Goal: Task Accomplishment & Management: Use online tool/utility

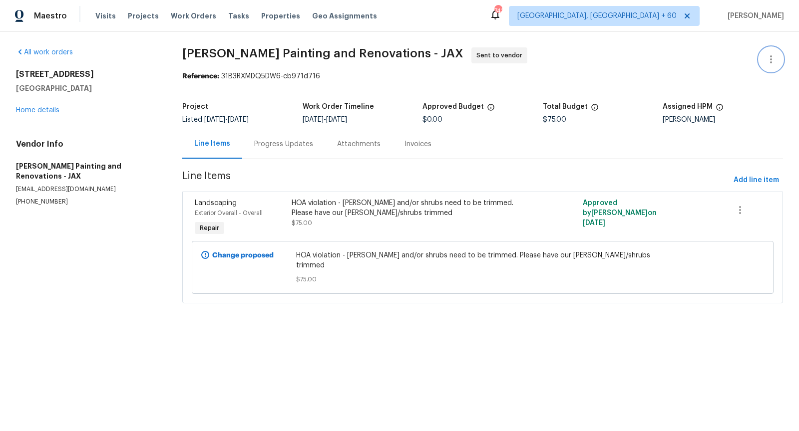
click at [769, 63] on icon "button" at bounding box center [771, 59] width 12 height 12
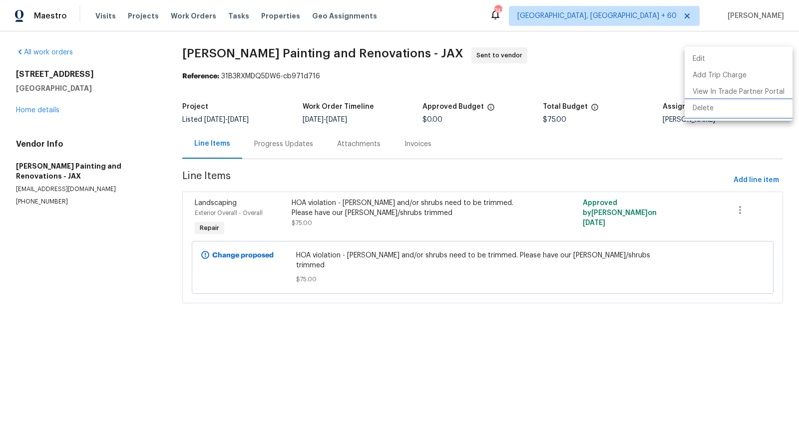
click at [714, 107] on li "Delete" at bounding box center [738, 108] width 108 height 16
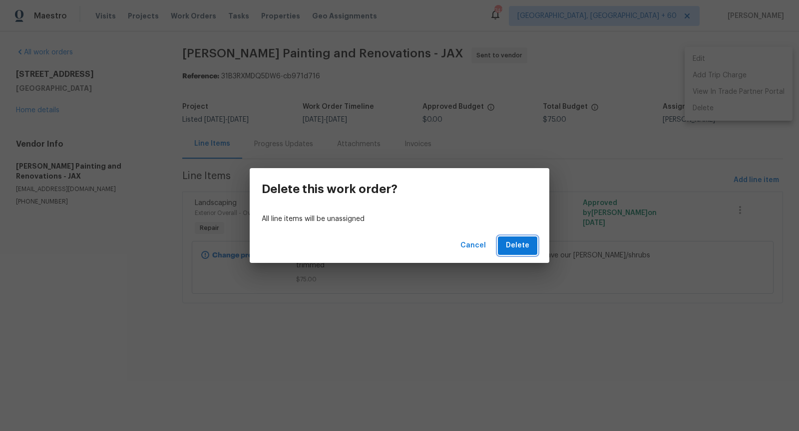
click at [519, 244] on span "Delete" at bounding box center [517, 246] width 23 height 12
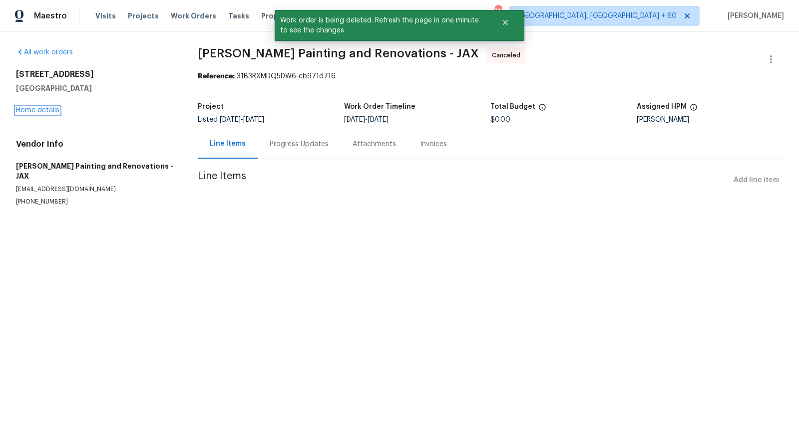
click at [37, 112] on link "Home details" at bounding box center [37, 110] width 43 height 7
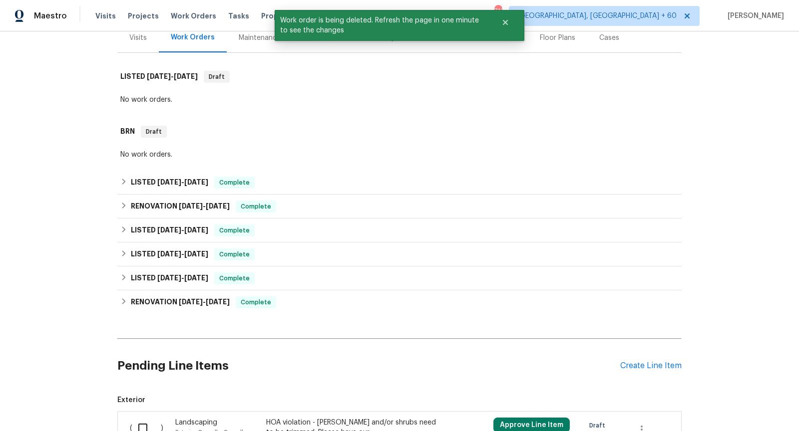
scroll to position [240, 0]
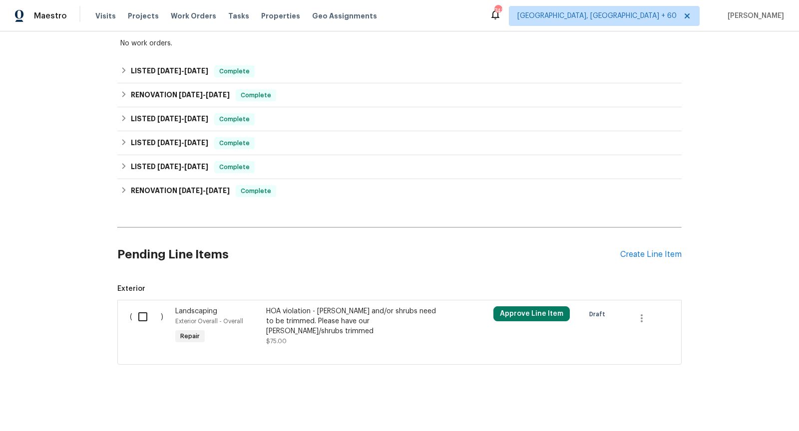
click at [142, 320] on input "checkbox" at bounding box center [146, 317] width 28 height 21
checkbox input "true"
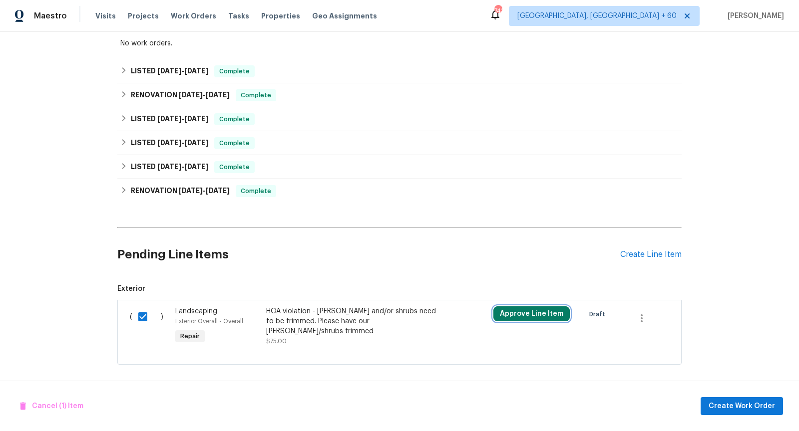
click at [528, 310] on button "Approve Line Item" at bounding box center [531, 314] width 76 height 15
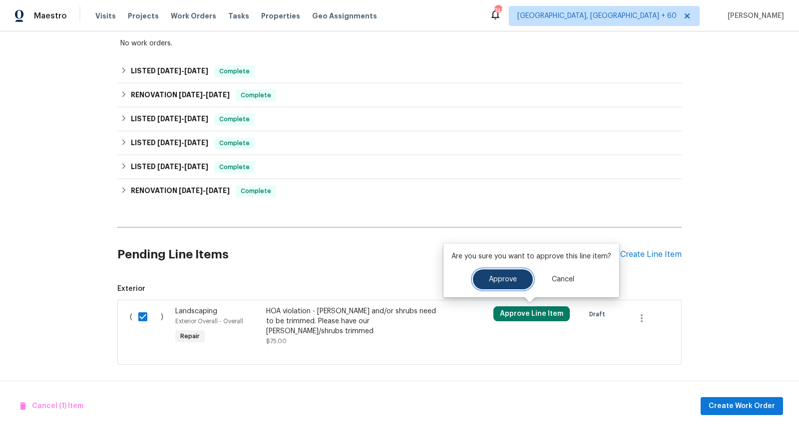
click at [489, 271] on button "Approve" at bounding box center [503, 280] width 60 height 20
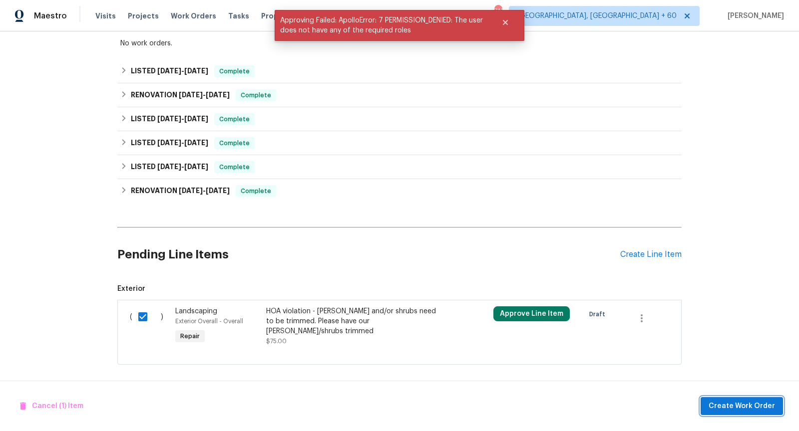
click at [733, 404] on span "Create Work Order" at bounding box center [741, 406] width 66 height 12
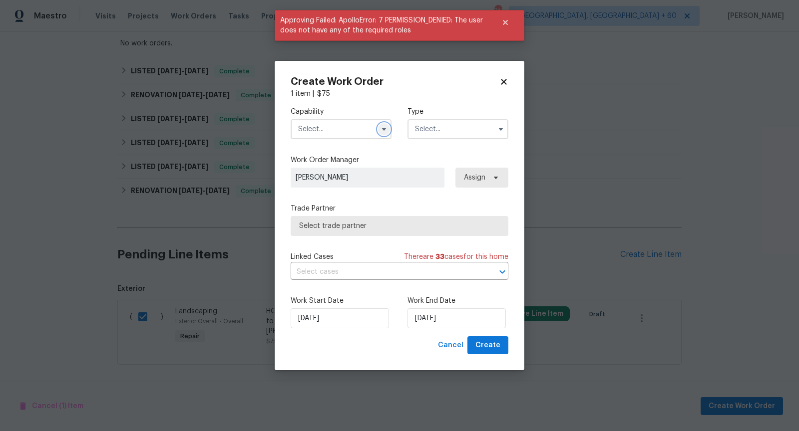
click at [386, 132] on icon "button" at bounding box center [384, 129] width 8 height 8
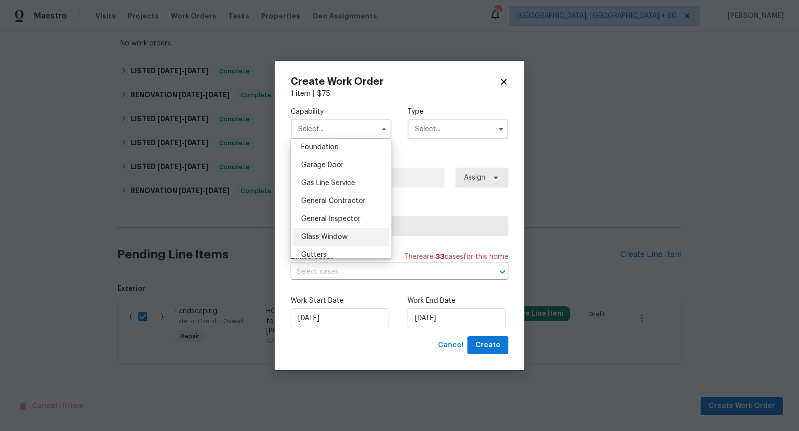
scroll to position [425, 0]
click at [347, 203] on span "General Contractor" at bounding box center [333, 202] width 64 height 7
type input "General Contractor"
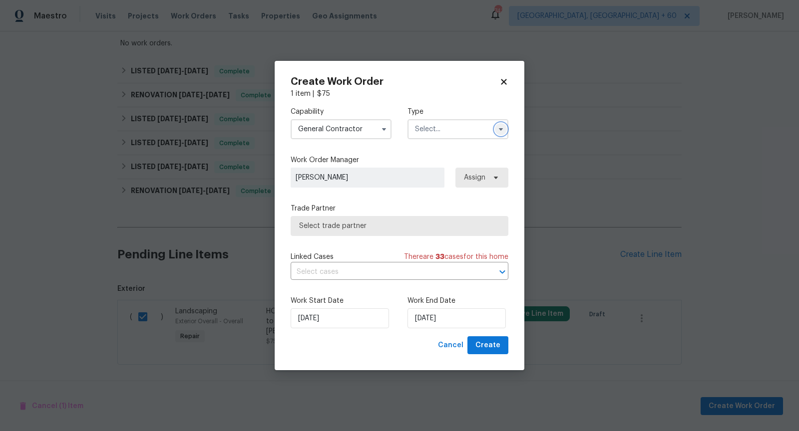
click at [502, 133] on button "button" at bounding box center [501, 129] width 12 height 12
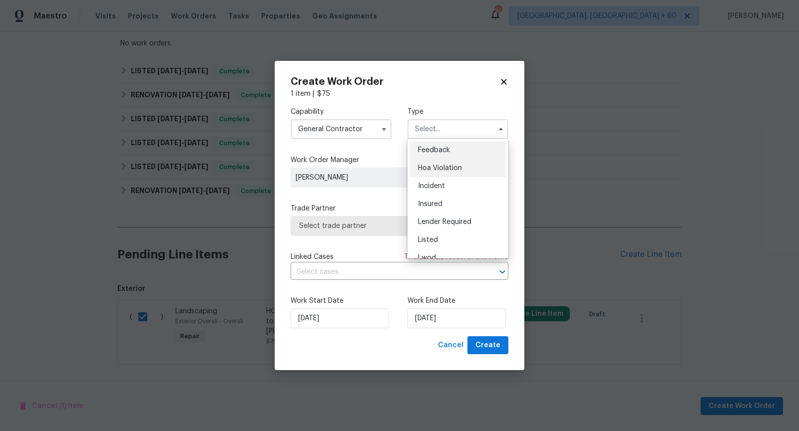
click at [458, 171] on span "Hoa Violation" at bounding box center [440, 168] width 44 height 7
type input "Hoa Violation"
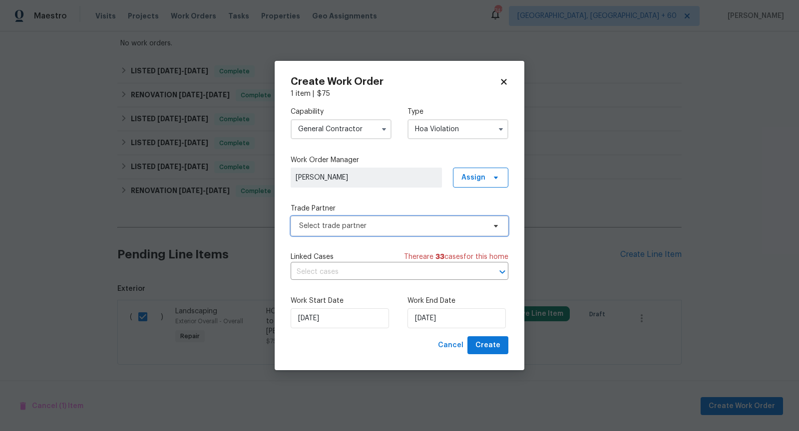
click at [384, 224] on span "Select trade partner" at bounding box center [392, 226] width 186 height 10
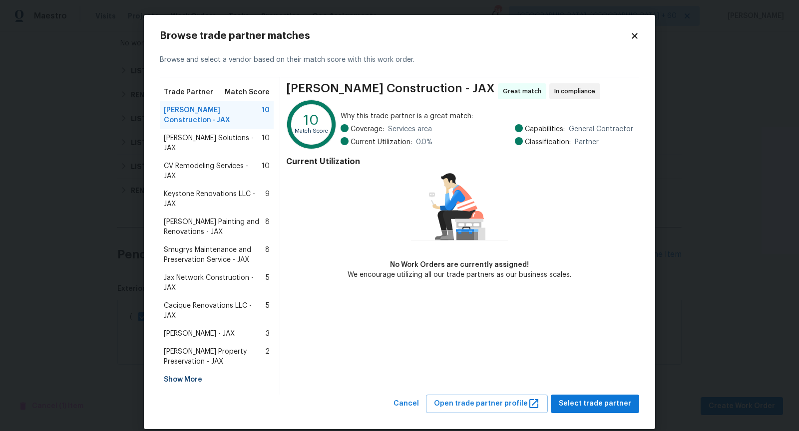
click at [632, 38] on icon at bounding box center [633, 35] width 5 height 5
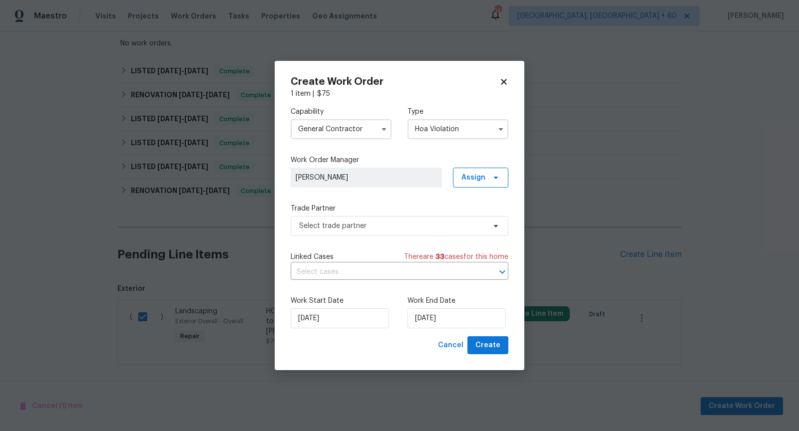
click at [364, 127] on input "General Contractor" at bounding box center [341, 129] width 101 height 20
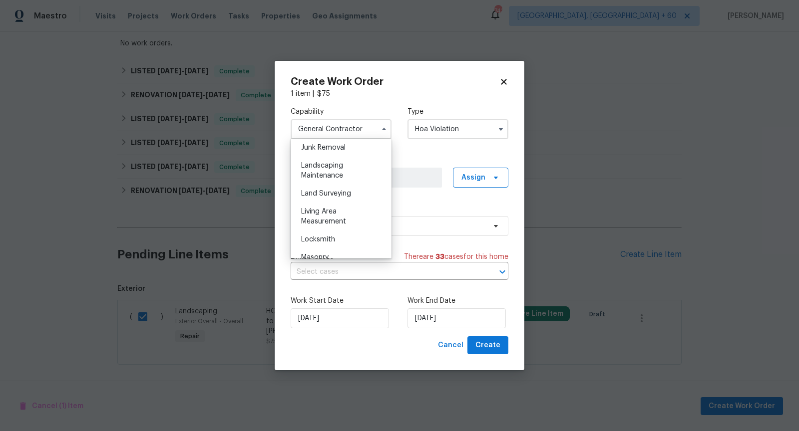
scroll to position [649, 0]
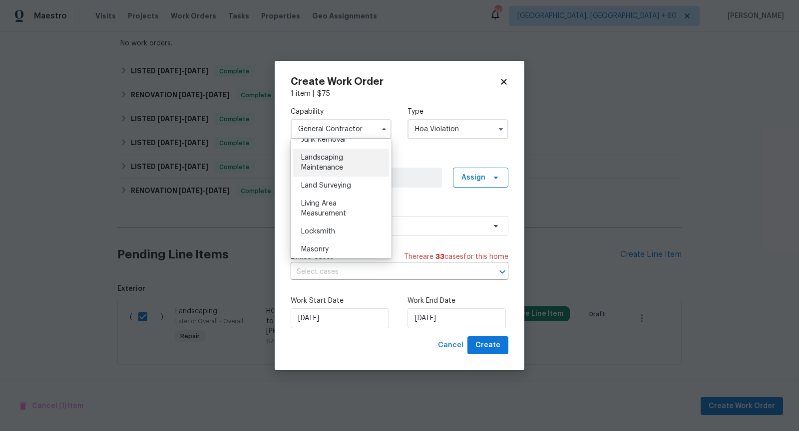
click at [328, 164] on span "Landscaping Maintenance" at bounding box center [322, 162] width 42 height 17
type input "Landscaping Maintenance"
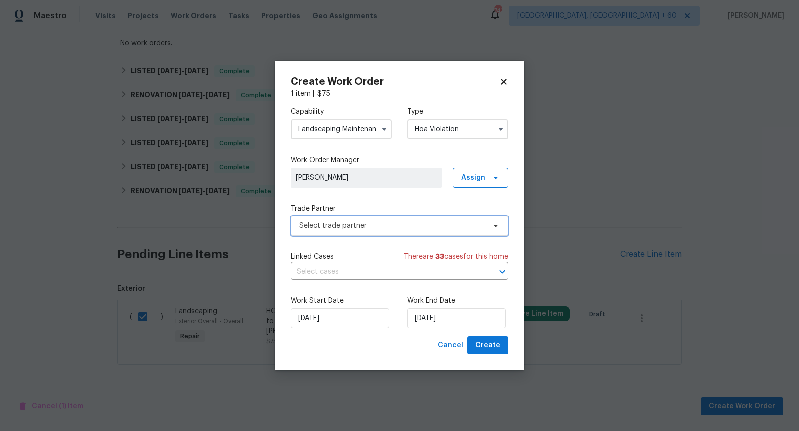
click at [357, 223] on span "Select trade partner" at bounding box center [392, 226] width 186 height 10
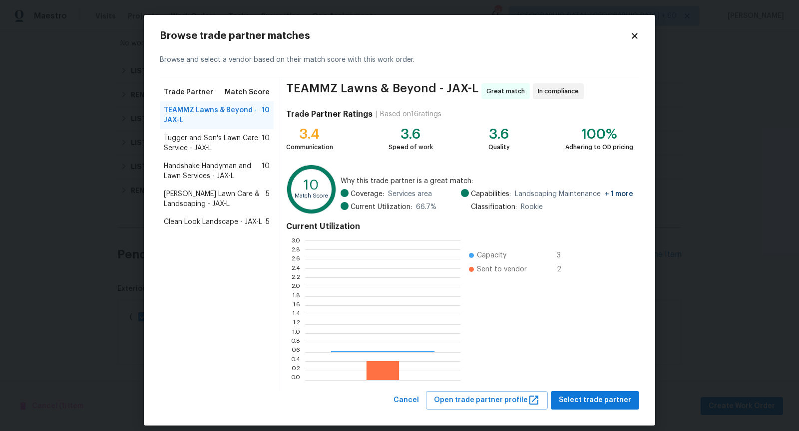
scroll to position [140, 155]
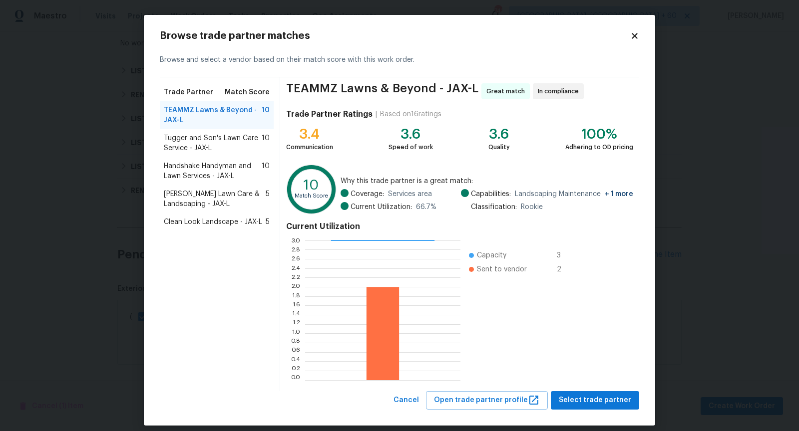
click at [215, 133] on span "Tugger and Son's Lawn Care Service - JAX-L" at bounding box center [213, 143] width 98 height 20
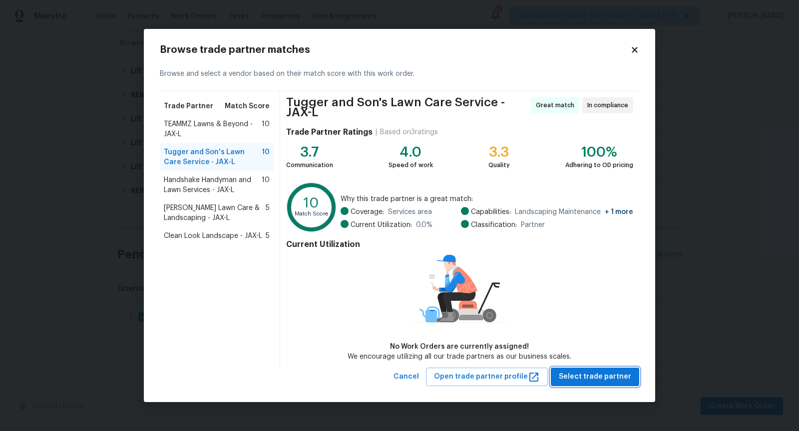
click at [589, 380] on span "Select trade partner" at bounding box center [595, 377] width 72 height 12
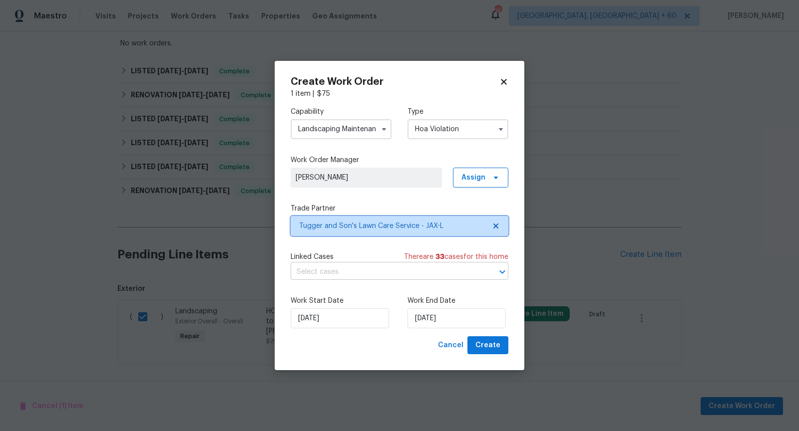
click at [500, 273] on icon "Open" at bounding box center [502, 272] width 12 height 12
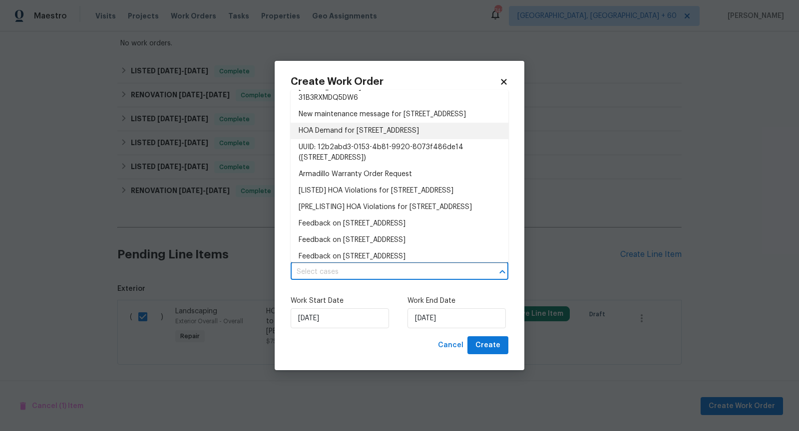
scroll to position [99, 0]
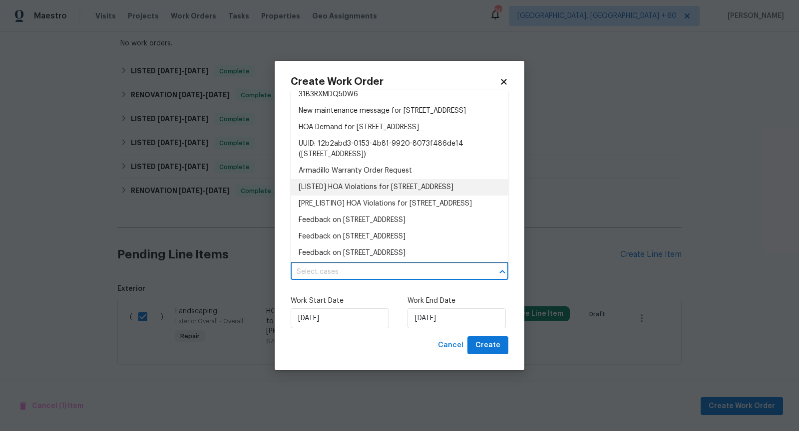
click at [398, 196] on li "[LISTED] HOA Violations for [STREET_ADDRESS]" at bounding box center [400, 187] width 218 height 16
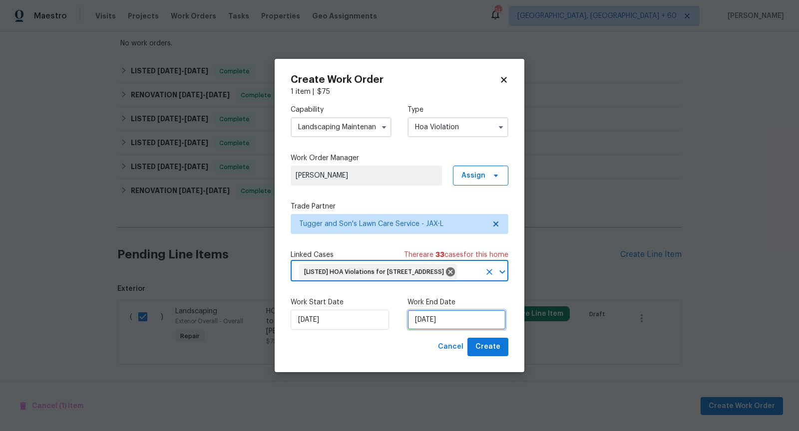
click at [431, 330] on input "[DATE]" at bounding box center [456, 320] width 98 height 20
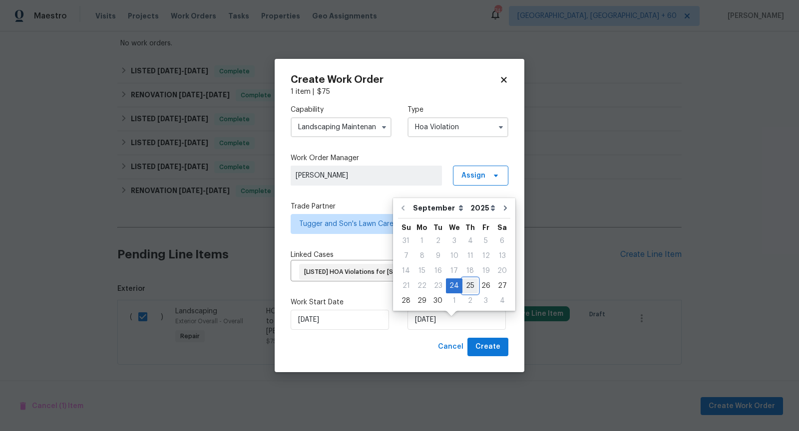
click at [471, 286] on div "25" at bounding box center [469, 286] width 15 height 14
type input "[DATE]"
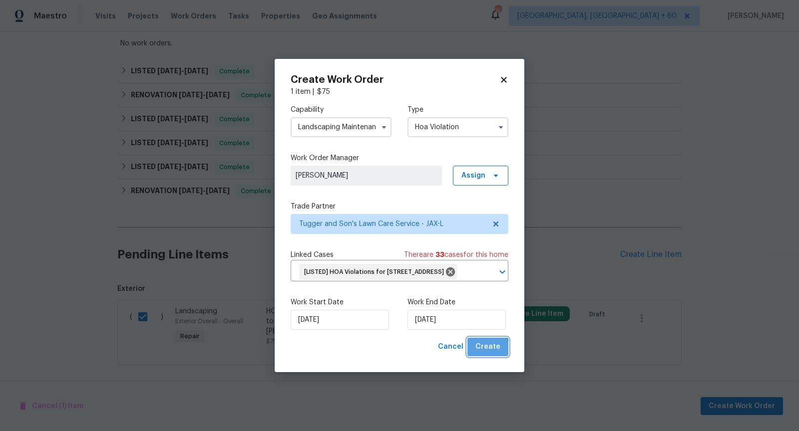
click at [484, 353] on span "Create" at bounding box center [487, 347] width 25 height 12
checkbox input "false"
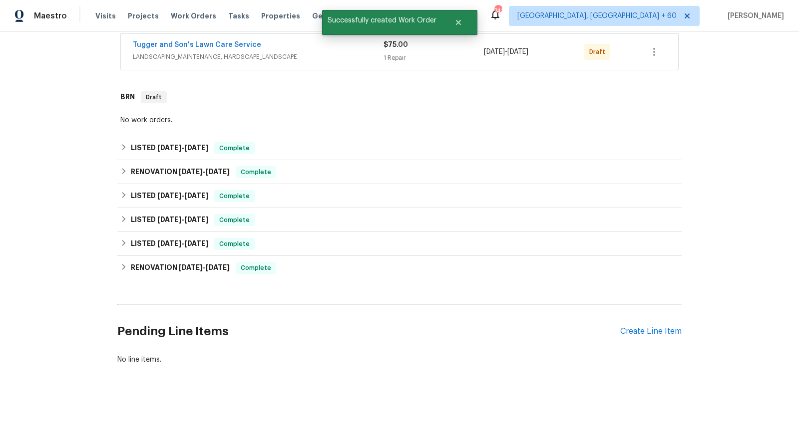
scroll to position [0, 0]
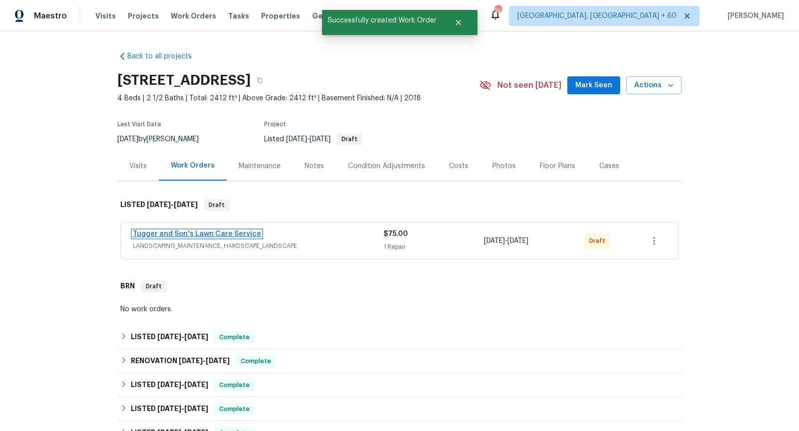
click at [201, 232] on link "Tugger and Son's Lawn Care Service" at bounding box center [197, 234] width 128 height 7
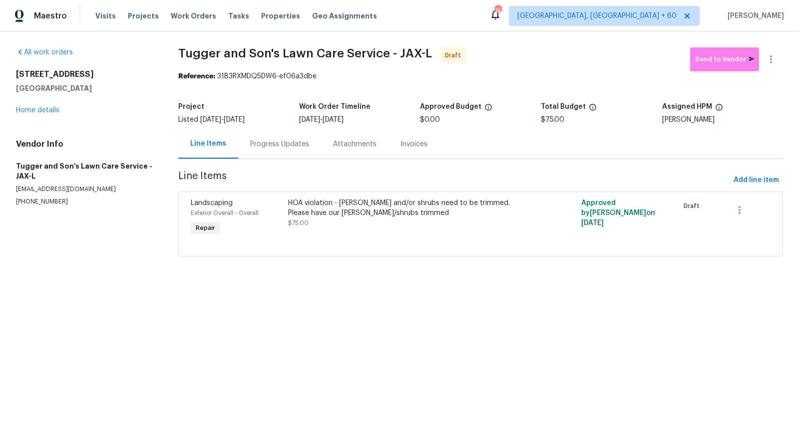
click at [286, 147] on div "Progress Updates" at bounding box center [279, 144] width 59 height 10
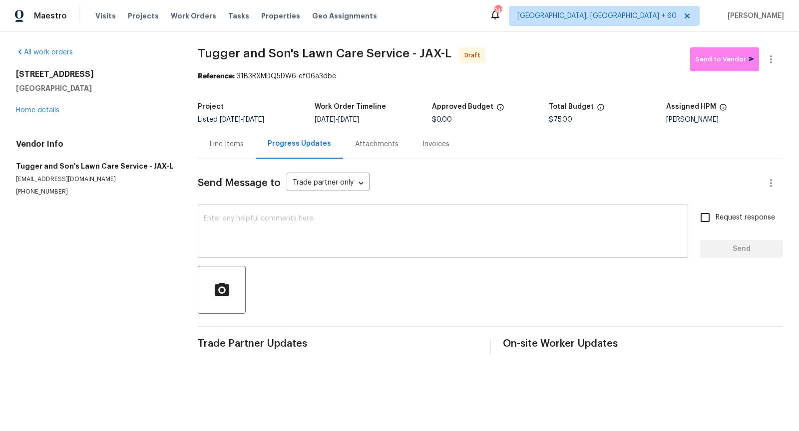
click at [276, 222] on textarea at bounding box center [443, 232] width 478 height 35
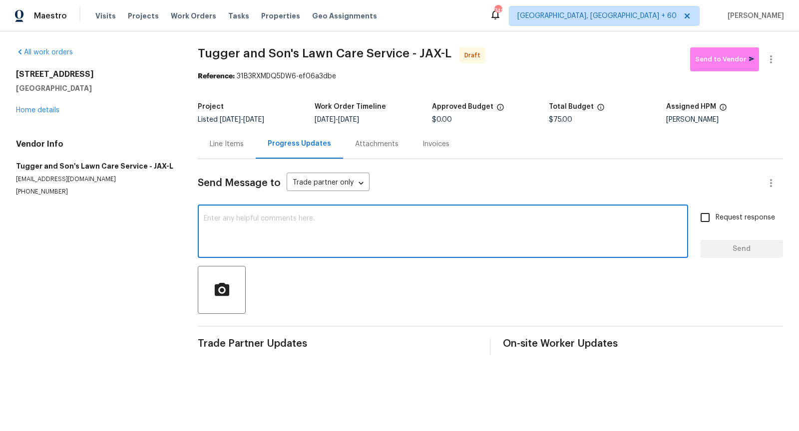
paste textarea "Hi, I'm [PERSON_NAME] from Opendoor. Just wanted to check if you received the w…"
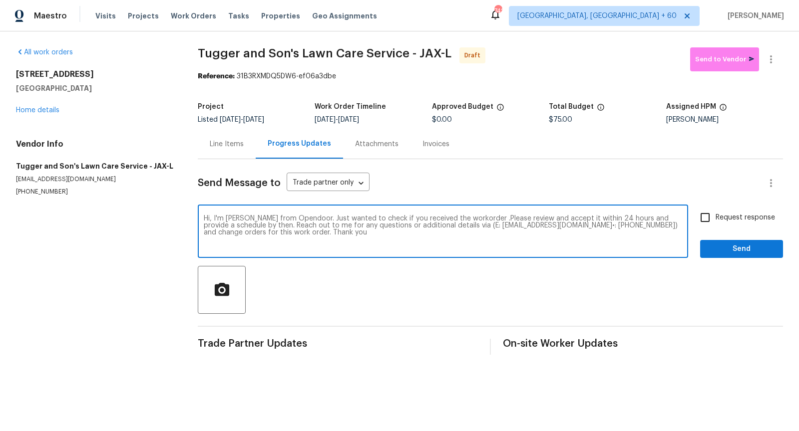
type textarea "Hi, I'm [PERSON_NAME] from Opendoor. Just wanted to check if you received the w…"
click at [703, 214] on input "Request response" at bounding box center [704, 217] width 21 height 21
checkbox input "true"
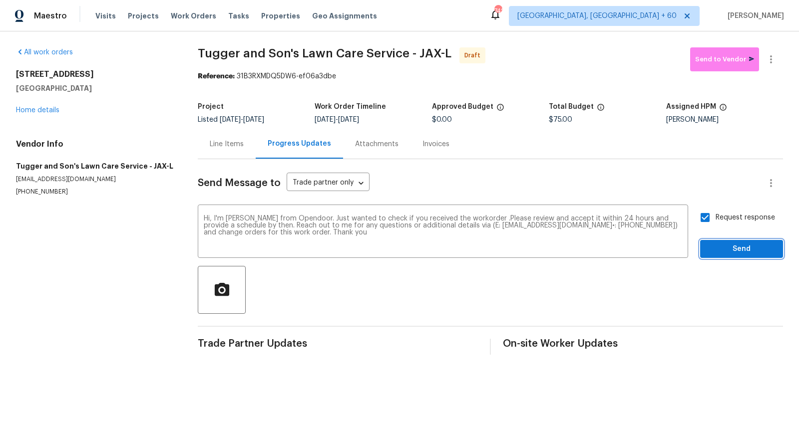
click at [718, 242] on button "Send" at bounding box center [741, 249] width 83 height 18
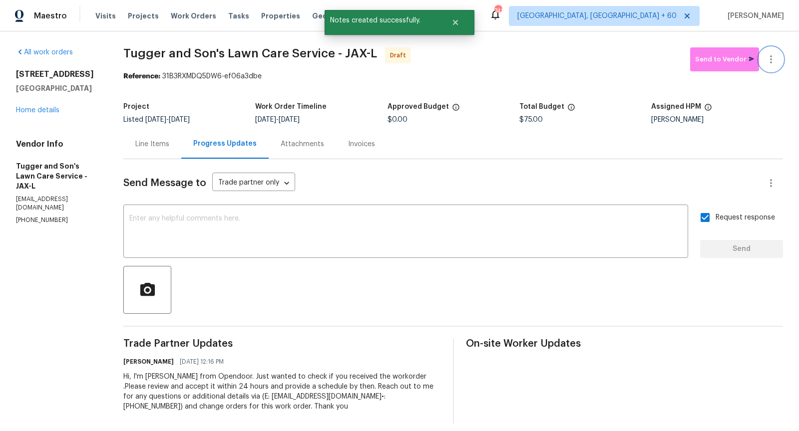
click at [772, 59] on icon "button" at bounding box center [771, 59] width 12 height 12
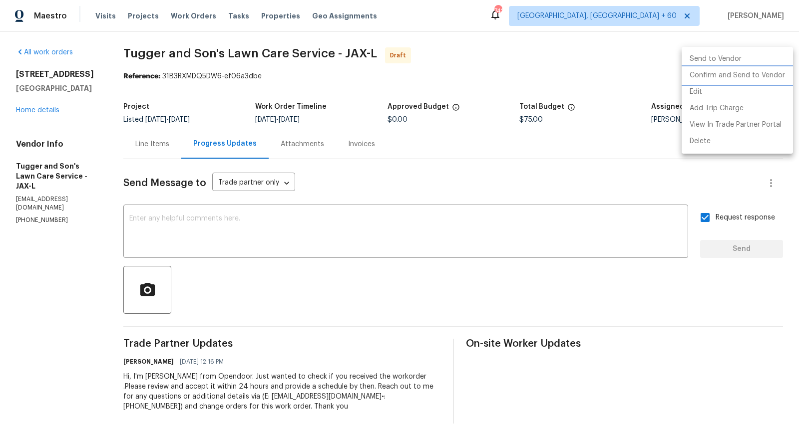
click at [719, 74] on li "Confirm and Send to Vendor" at bounding box center [736, 75] width 111 height 16
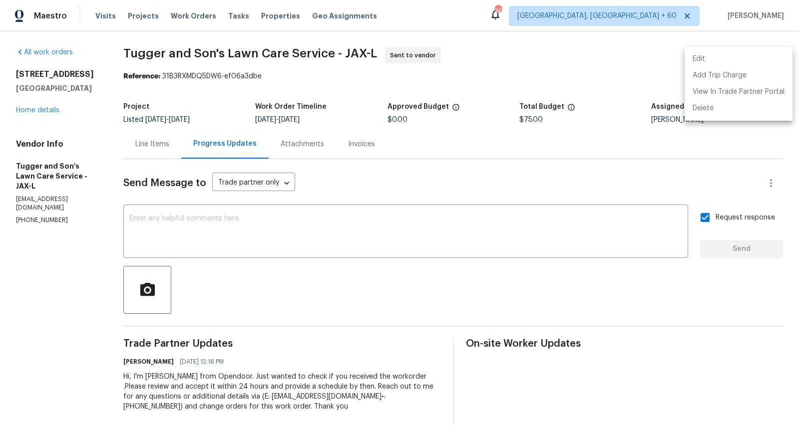
click at [42, 111] on div at bounding box center [399, 215] width 799 height 431
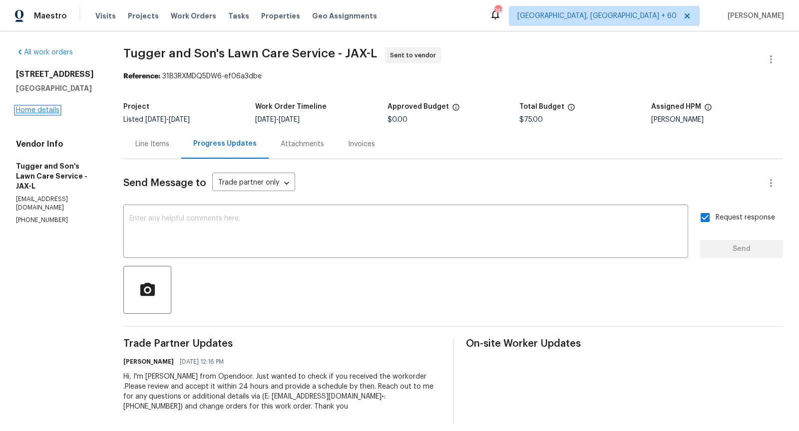
click at [31, 110] on link "Home details" at bounding box center [37, 110] width 43 height 7
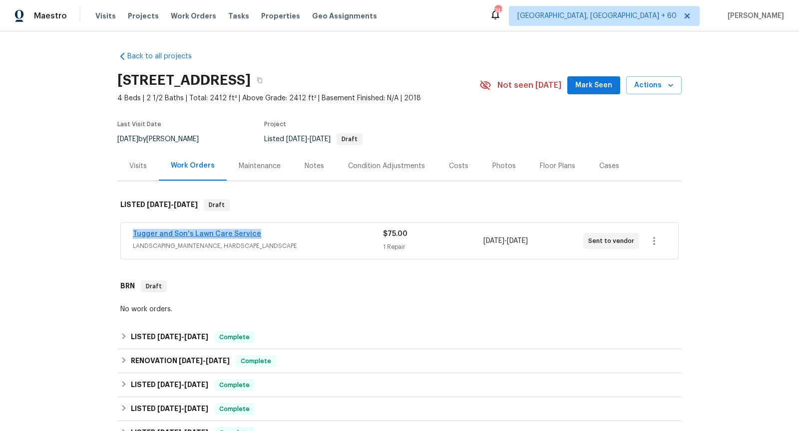
drag, startPoint x: 255, startPoint y: 235, endPoint x: 133, endPoint y: 233, distance: 121.8
click at [133, 233] on div "Tugger and Son's Lawn Care Service" at bounding box center [258, 235] width 250 height 12
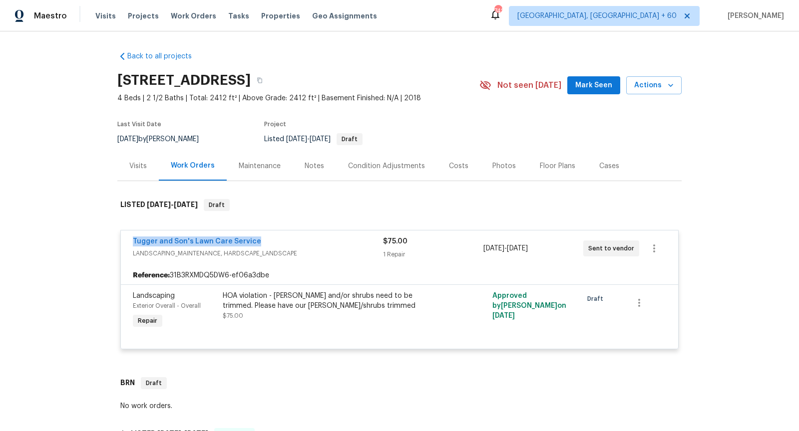
copy link "Tugger and Son's Lawn Care Service"
click at [279, 249] on span "LANDSCAPING_MAINTENANCE, HARDSCAPE_LANDSCAPE" at bounding box center [258, 254] width 250 height 10
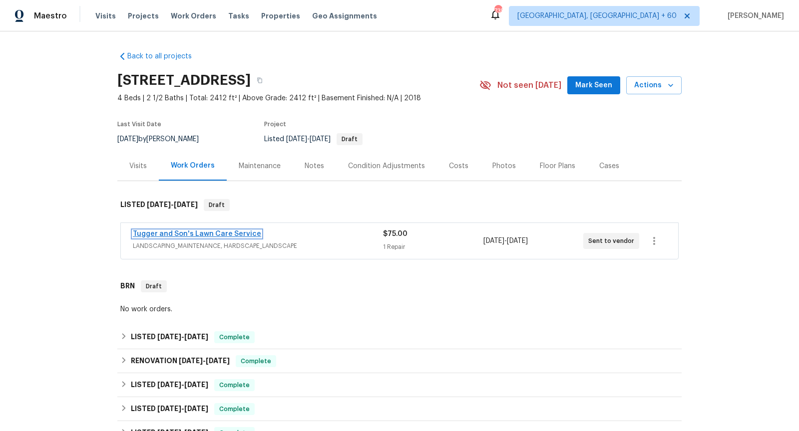
click at [157, 234] on link "Tugger and Son's Lawn Care Service" at bounding box center [197, 234] width 128 height 7
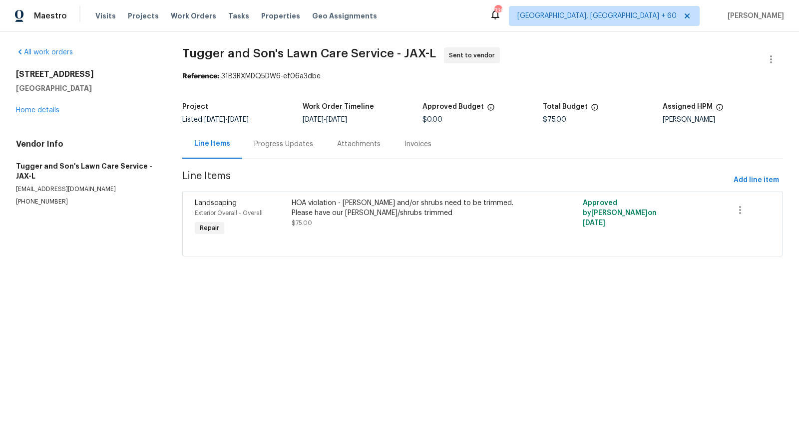
click at [411, 229] on div "HOA violation - [PERSON_NAME] and/or shrubs need to be trimmed. Please have our…" at bounding box center [410, 218] width 242 height 46
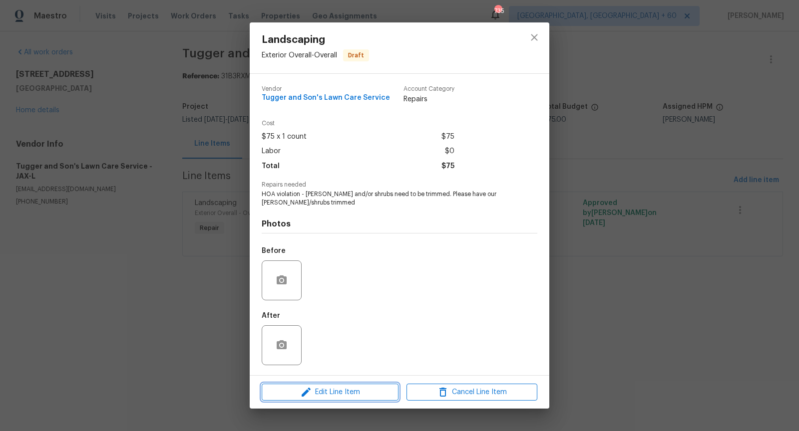
click at [325, 391] on span "Edit Line Item" at bounding box center [330, 392] width 131 height 12
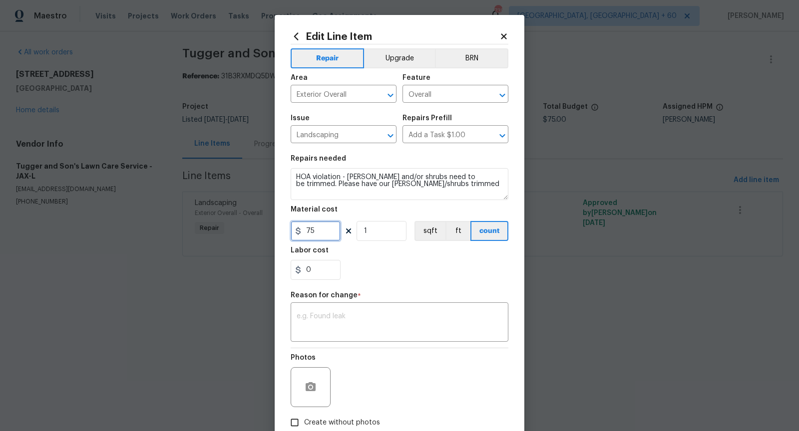
click at [319, 231] on input "75" at bounding box center [316, 231] width 50 height 20
type input "76"
click at [385, 329] on textarea at bounding box center [400, 323] width 206 height 21
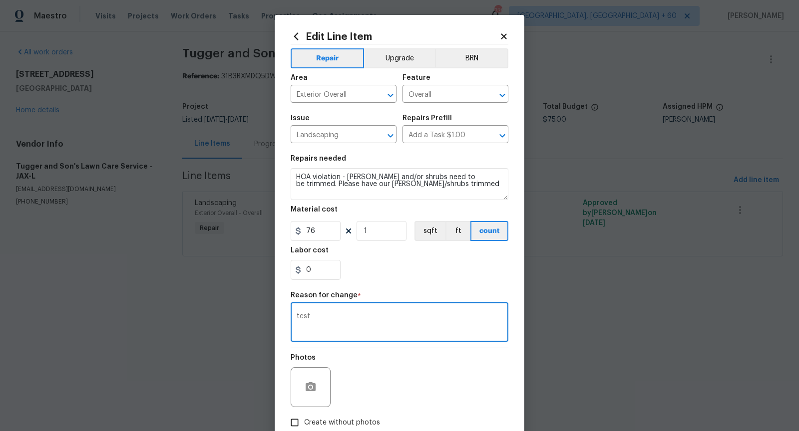
scroll to position [60, 0]
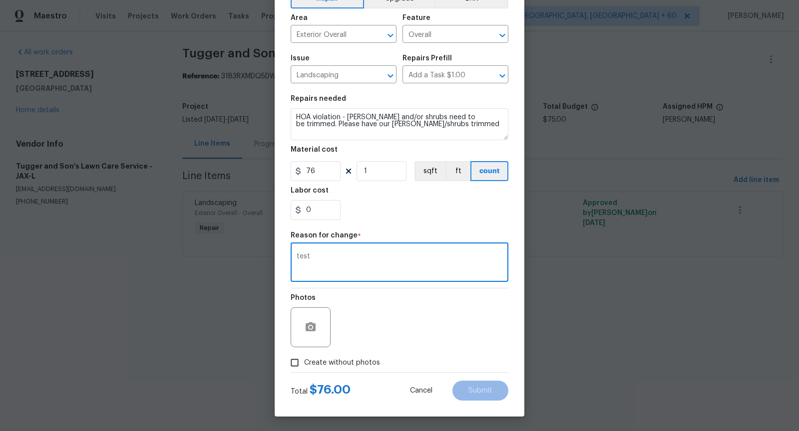
type textarea "test"
click at [436, 353] on div "Create without photos" at bounding box center [400, 362] width 218 height 19
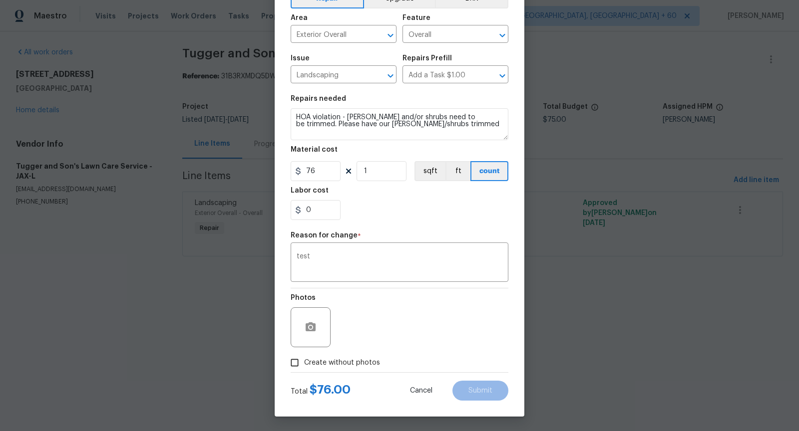
click at [293, 361] on input "Create without photos" at bounding box center [294, 362] width 19 height 19
checkbox input "true"
click at [407, 329] on textarea at bounding box center [423, 328] width 170 height 40
click at [499, 395] on button "Submit" at bounding box center [480, 391] width 56 height 20
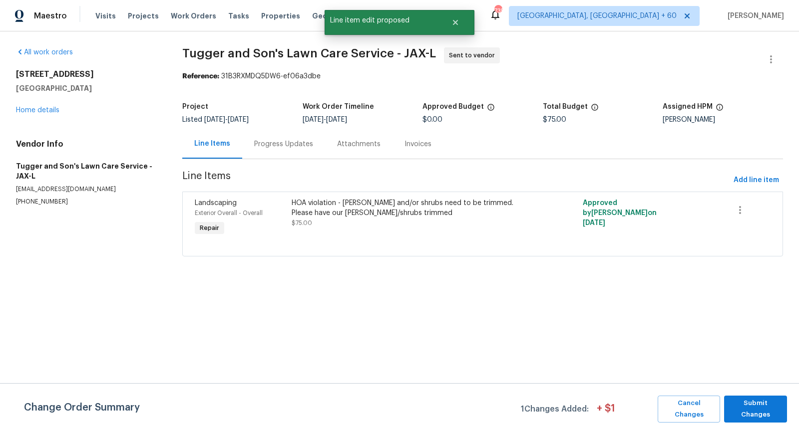
scroll to position [0, 0]
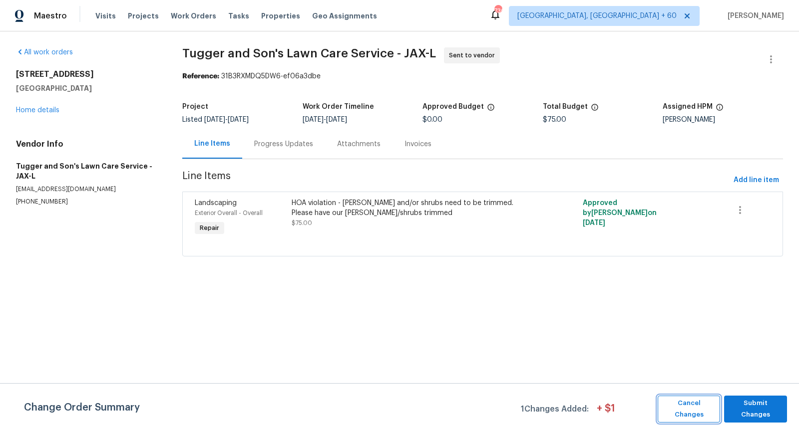
click at [681, 405] on span "Cancel Changes" at bounding box center [688, 409] width 52 height 23
